Goal: Navigation & Orientation: Find specific page/section

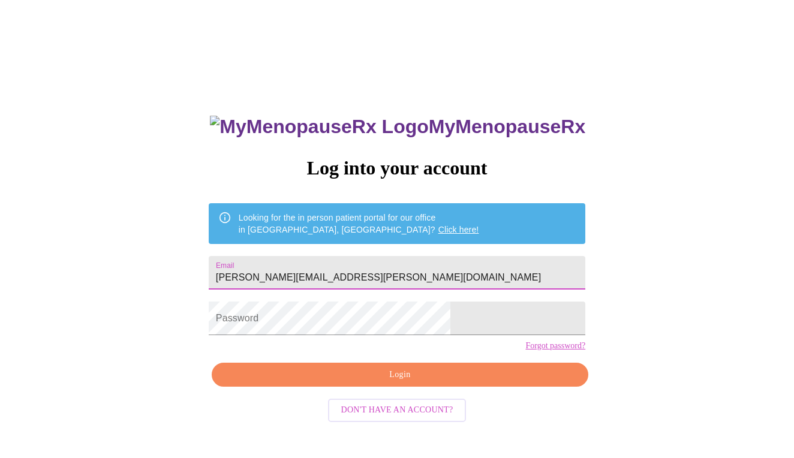
type input "[PERSON_NAME][EMAIL_ADDRESS][PERSON_NAME][DOMAIN_NAME]"
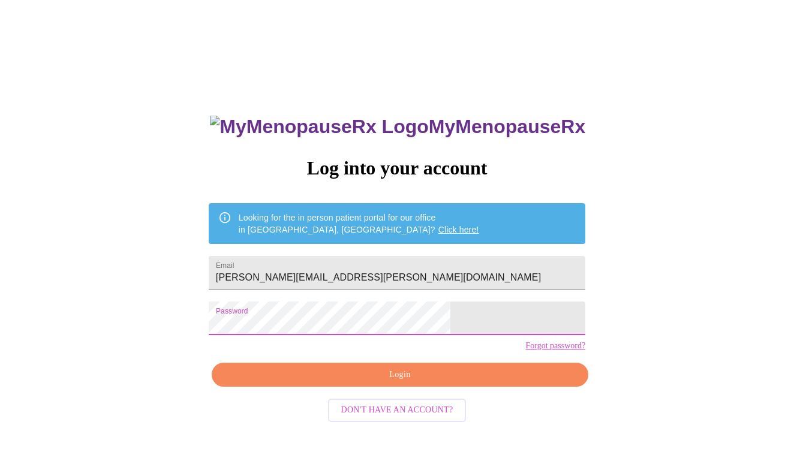
click at [412, 382] on span "Login" at bounding box center [399, 374] width 349 height 15
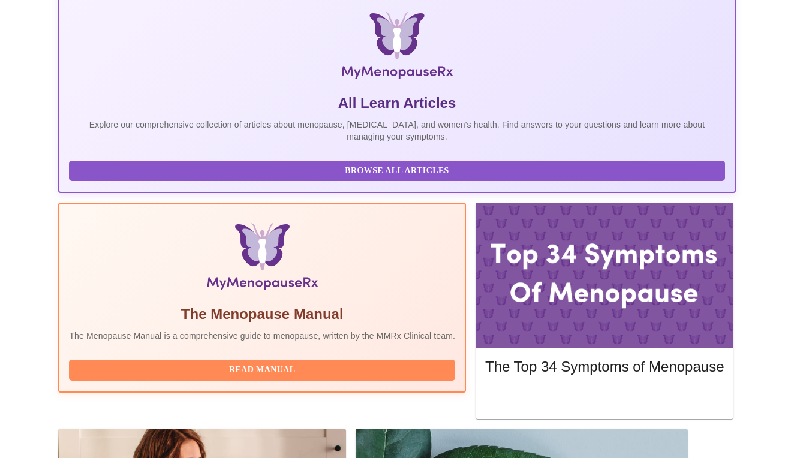
scroll to position [197, 0]
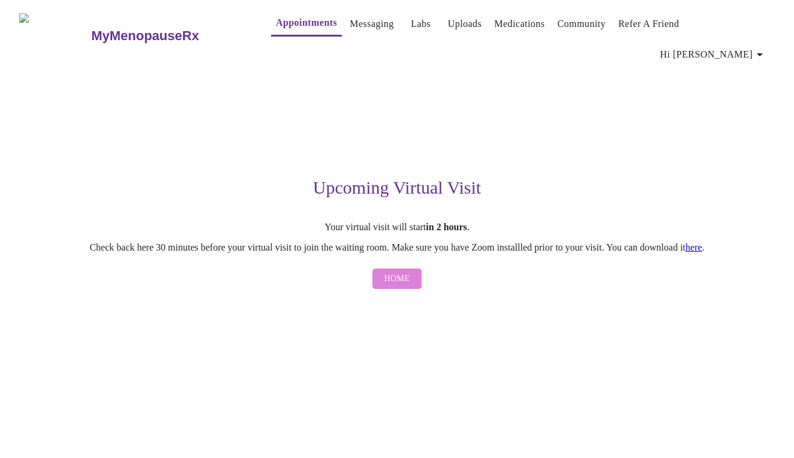
click at [394, 272] on span "Home" at bounding box center [397, 279] width 26 height 15
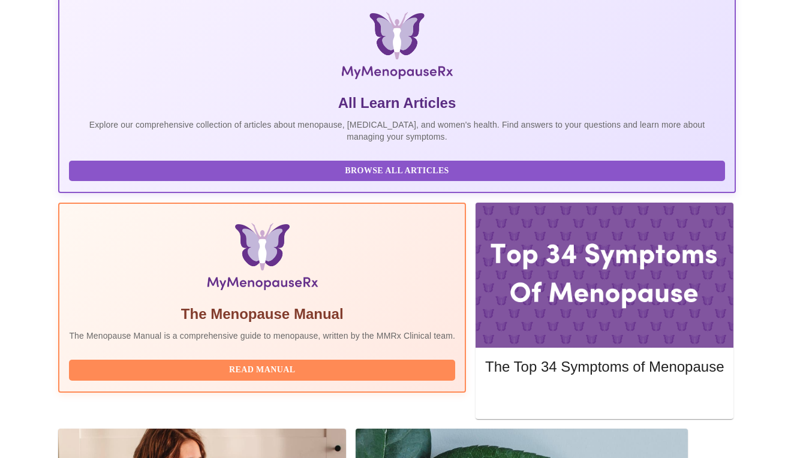
scroll to position [197, 0]
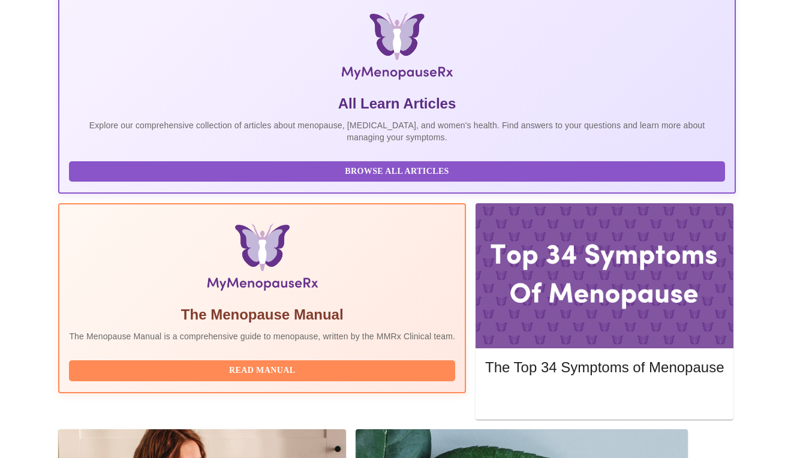
click at [509, 358] on h5 "The Top 34 Symptoms of Menopause" at bounding box center [604, 367] width 239 height 19
click at [524, 203] on div at bounding box center [604, 275] width 258 height 145
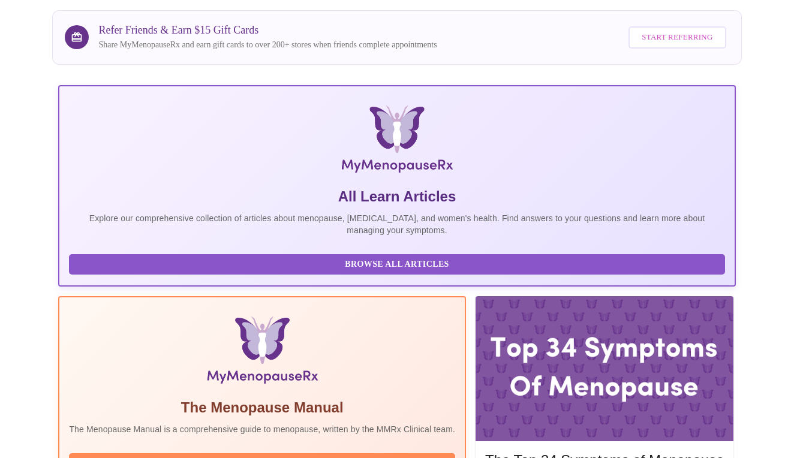
scroll to position [99, 0]
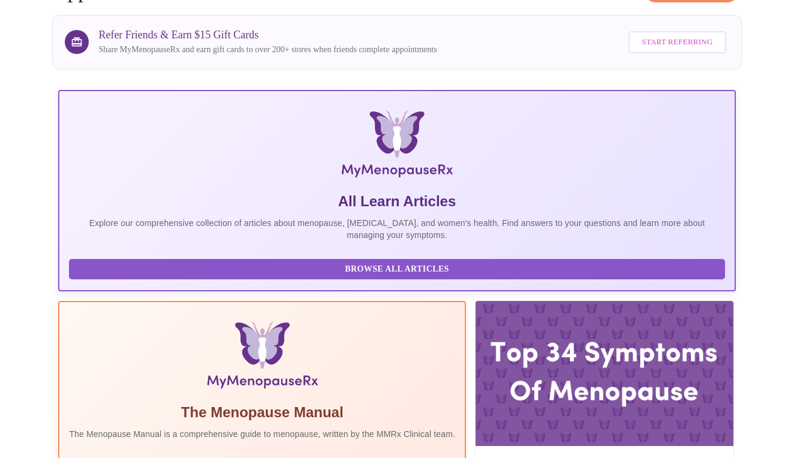
click at [485, 456] on h5 "The Top 34 Symptoms of Menopause" at bounding box center [604, 465] width 239 height 19
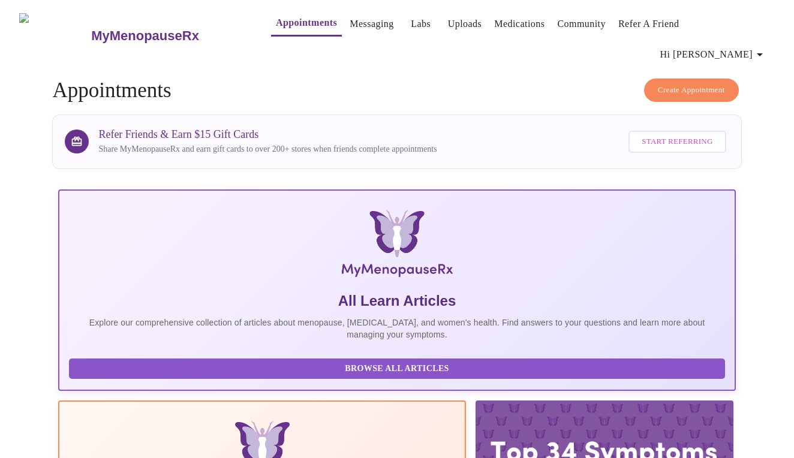
scroll to position [0, 0]
click at [448, 30] on link "Uploads" at bounding box center [465, 24] width 34 height 17
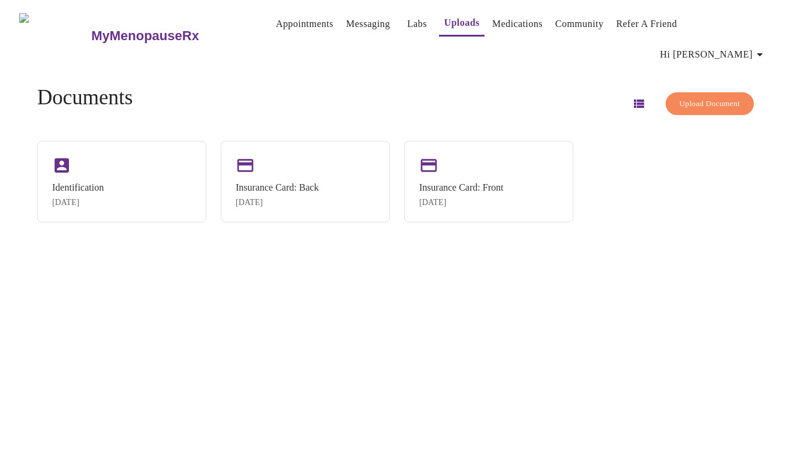
click at [407, 28] on link "Labs" at bounding box center [417, 24] width 20 height 17
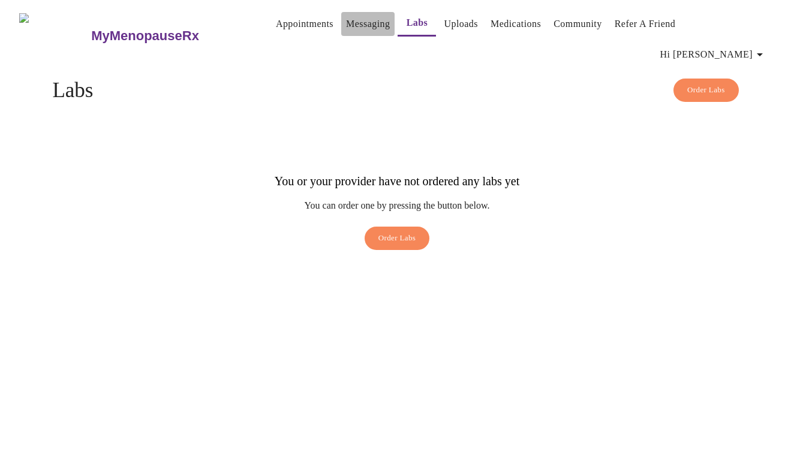
click at [346, 29] on link "Messaging" at bounding box center [368, 24] width 44 height 17
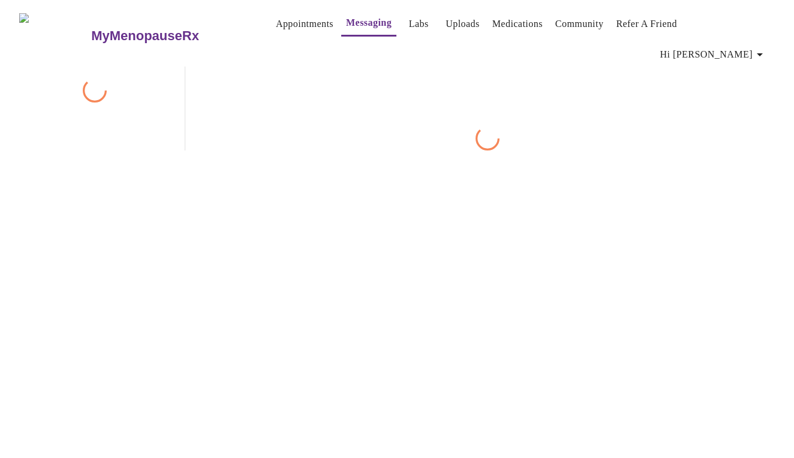
scroll to position [45, 0]
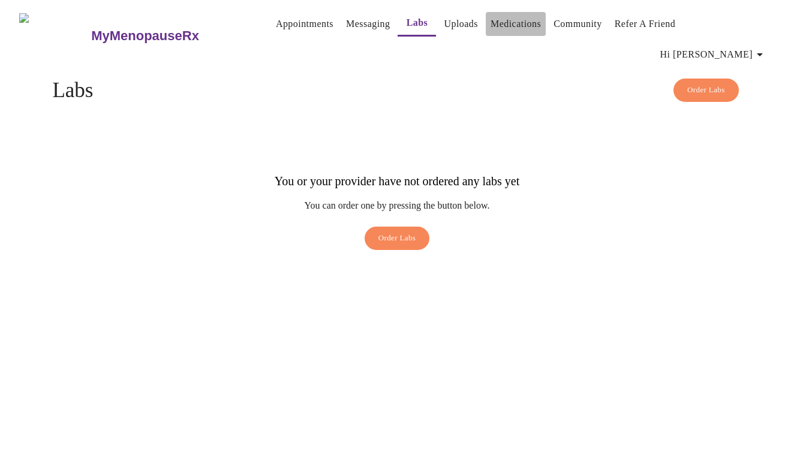
click at [510, 28] on link "Medications" at bounding box center [515, 24] width 50 height 17
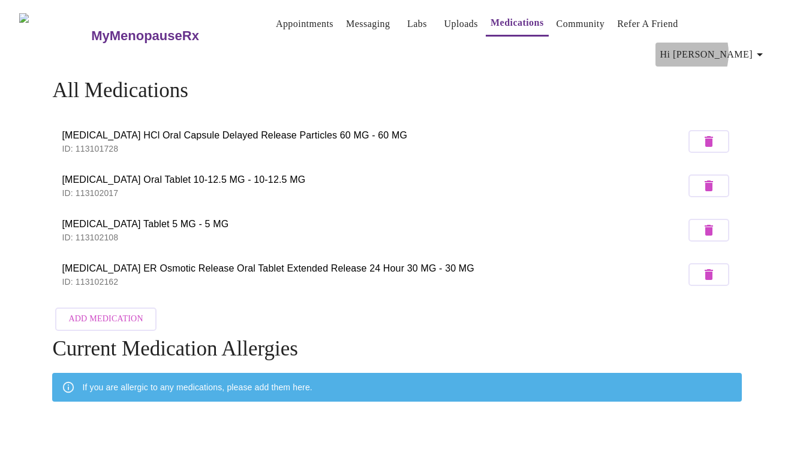
click at [720, 46] on span "Hi [PERSON_NAME]" at bounding box center [713, 54] width 107 height 17
click at [738, 47] on li "Billing" at bounding box center [740, 47] width 55 height 22
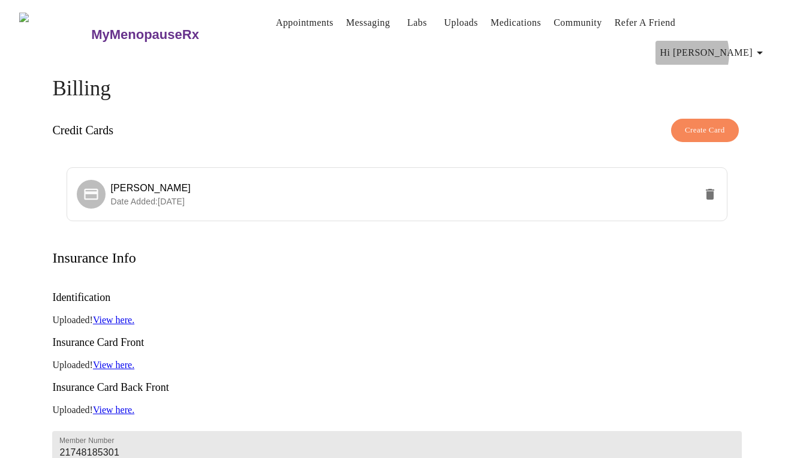
click at [727, 44] on span "Hi [PERSON_NAME]" at bounding box center [713, 52] width 107 height 17
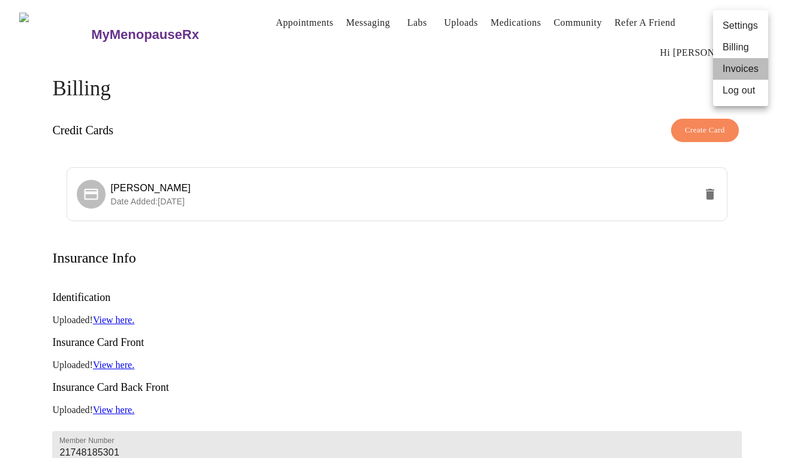
click at [744, 73] on li "Invoices" at bounding box center [740, 69] width 55 height 22
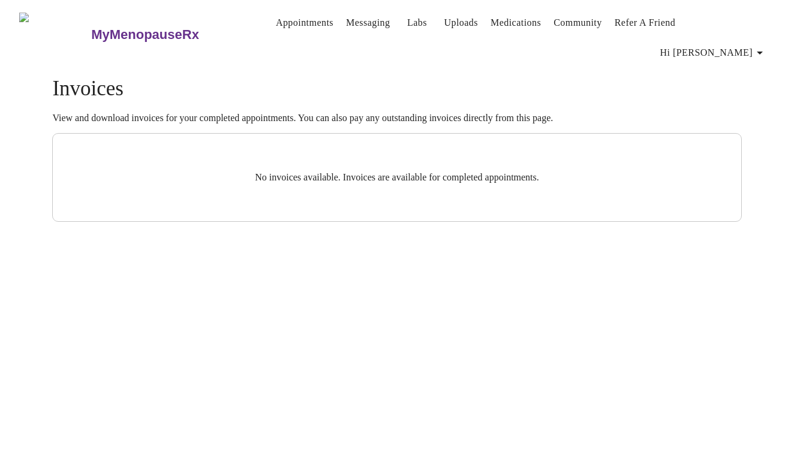
click at [276, 26] on link "Appointments" at bounding box center [305, 22] width 58 height 17
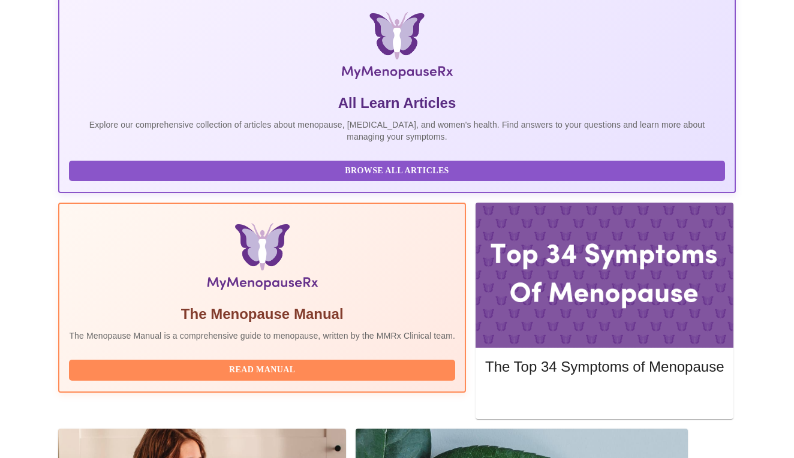
scroll to position [197, 0]
